Goal: Transaction & Acquisition: Purchase product/service

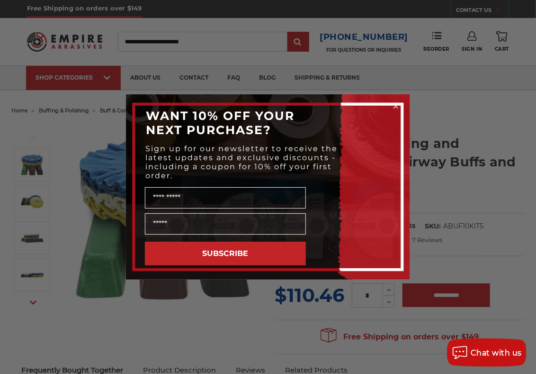
click at [399, 90] on div "Close dialog WANT 10% OFF YOUR NEXT PURCHASE? Sign up for our newsletter to rec…" at bounding box center [268, 187] width 536 height 374
click at [393, 104] on circle "Close dialog" at bounding box center [396, 106] width 9 height 9
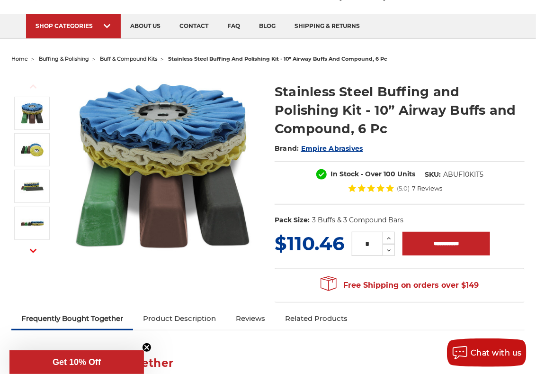
scroll to position [100, 0]
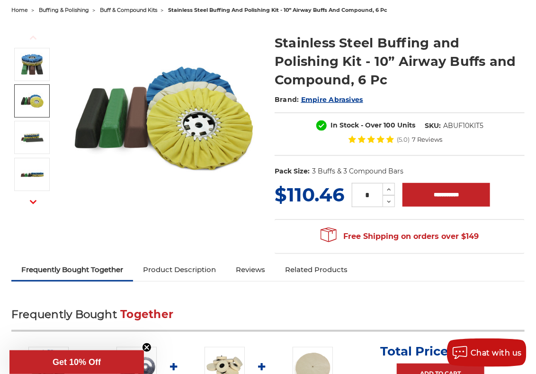
click at [23, 95] on img at bounding box center [32, 101] width 24 height 24
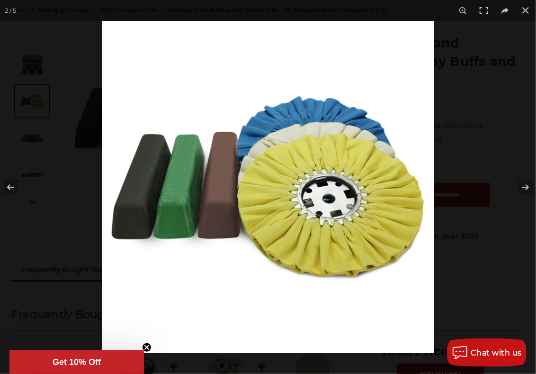
click at [33, 123] on div at bounding box center [268, 187] width 536 height 374
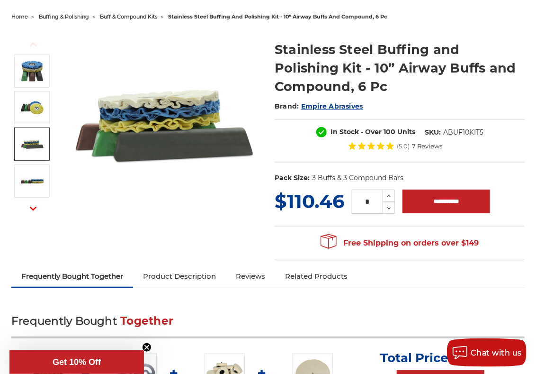
scroll to position [100, 0]
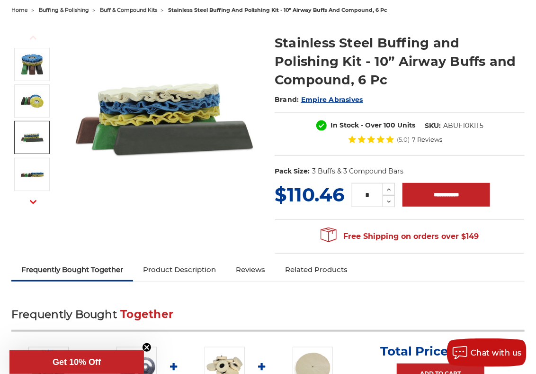
click at [148, 10] on span "buff & compound kits" at bounding box center [128, 10] width 57 height 7
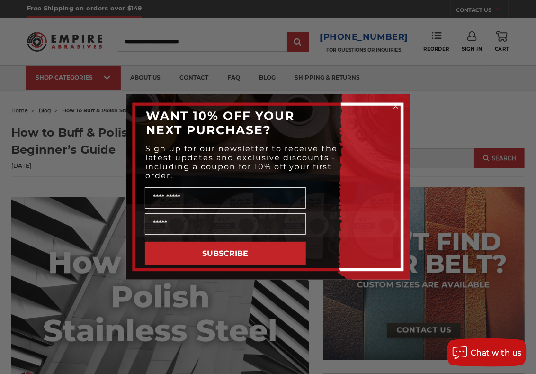
click at [398, 105] on icon "Close dialog" at bounding box center [396, 106] width 4 height 4
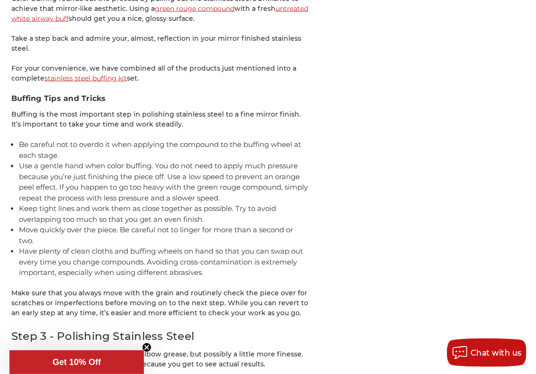
scroll to position [1916, 0]
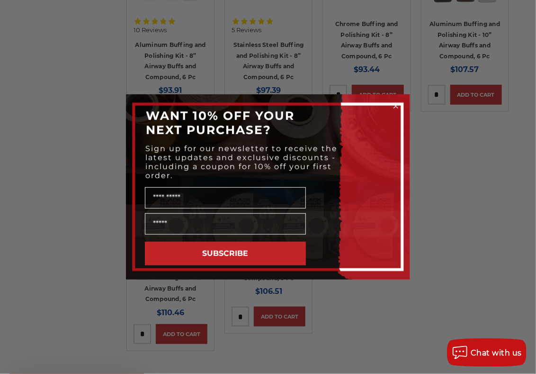
scroll to position [302, 0]
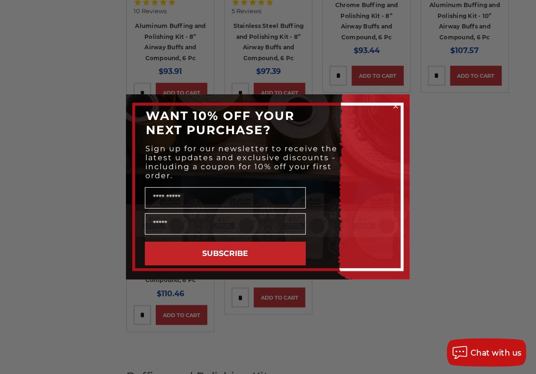
click at [397, 105] on circle "Close dialog" at bounding box center [396, 106] width 9 height 9
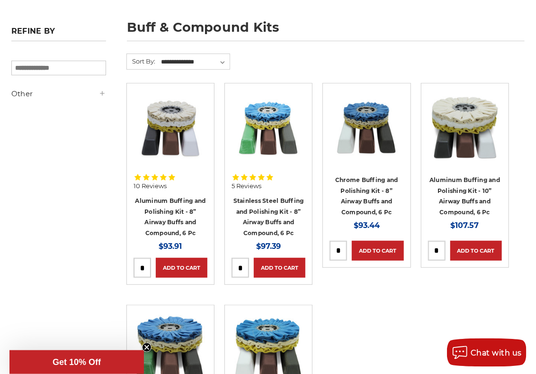
scroll to position [151, 0]
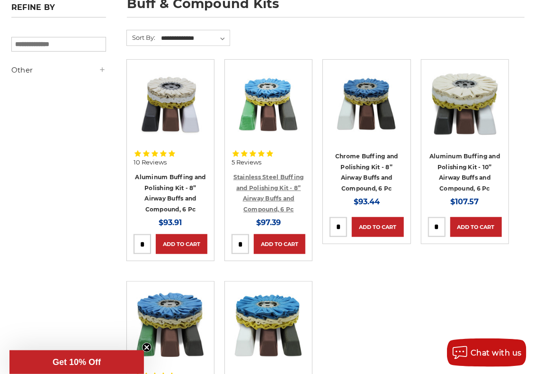
click at [277, 177] on link "Stainless Steel Buffing and Polishing Kit - 8” Airway Buffs and Compound, 6 Pc" at bounding box center [269, 192] width 71 height 39
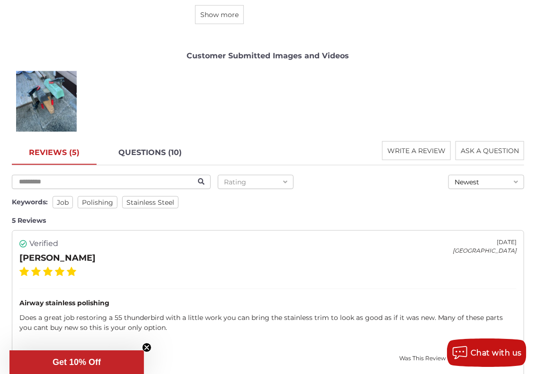
scroll to position [1714, 0]
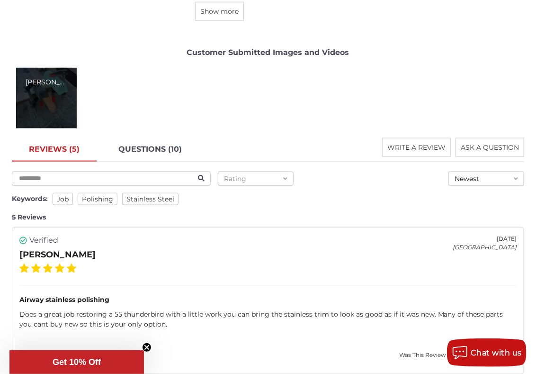
click at [50, 87] on div "Robert B." at bounding box center [46, 98] width 61 height 61
